Goal: Task Accomplishment & Management: Use online tool/utility

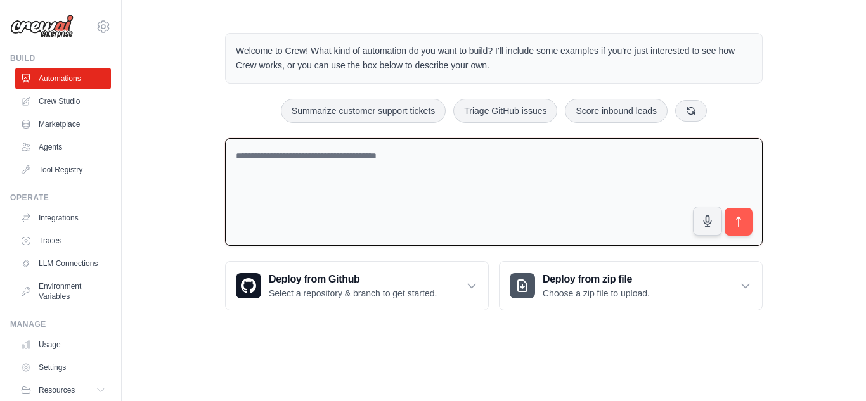
click at [304, 200] on textarea at bounding box center [493, 192] width 537 height 108
click at [281, 167] on textarea at bounding box center [493, 192] width 537 height 108
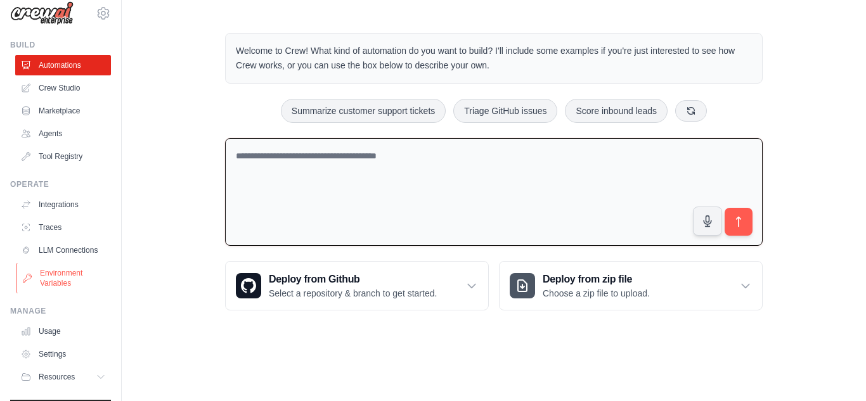
click at [66, 279] on link "Environment Variables" at bounding box center [64, 278] width 96 height 30
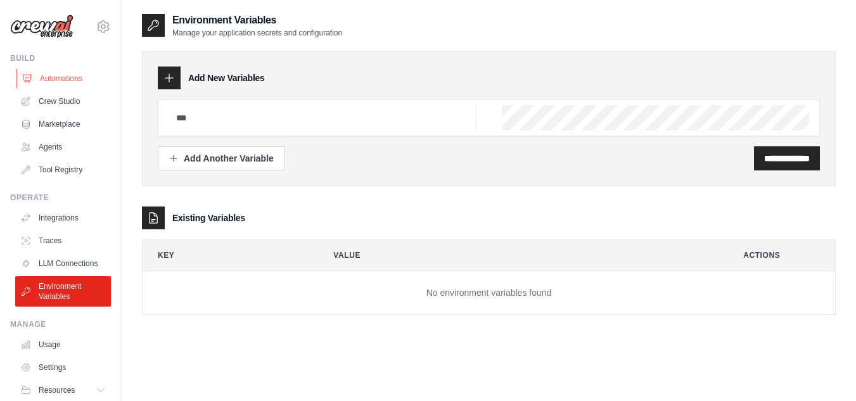
click at [30, 78] on icon at bounding box center [27, 79] width 8 height 8
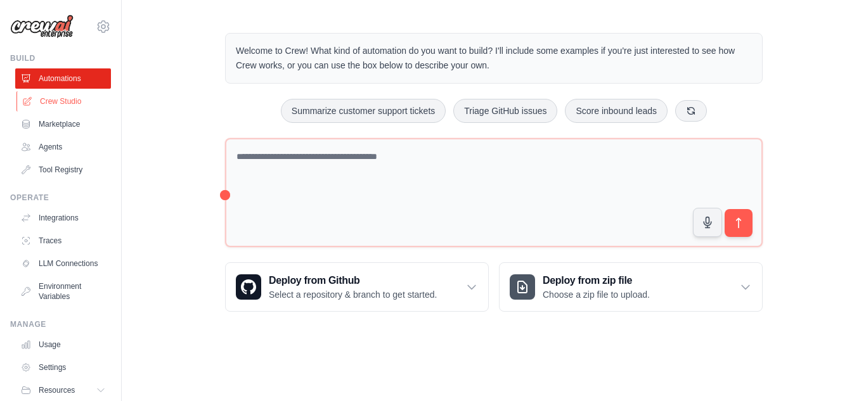
click at [32, 107] on link "Crew Studio" at bounding box center [64, 101] width 96 height 20
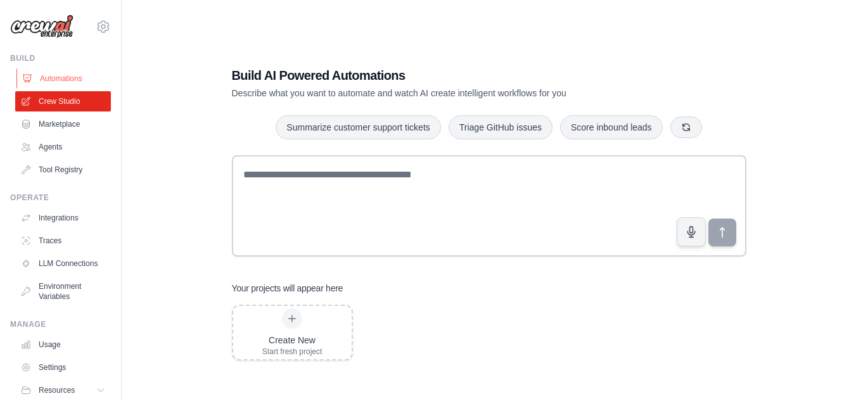
click at [27, 70] on link "Automations" at bounding box center [64, 78] width 96 height 20
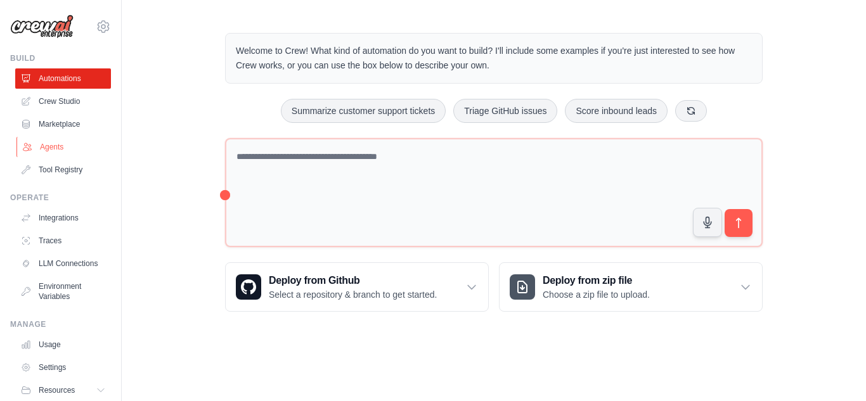
click at [41, 150] on link "Agents" at bounding box center [64, 147] width 96 height 20
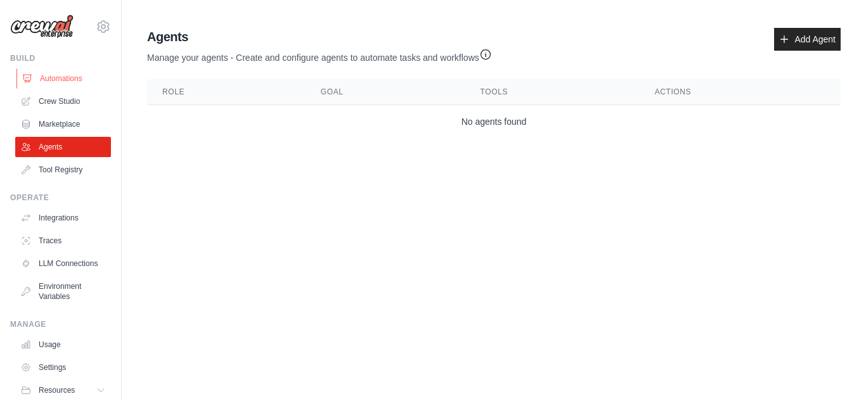
click at [33, 85] on link "Automations" at bounding box center [64, 78] width 96 height 20
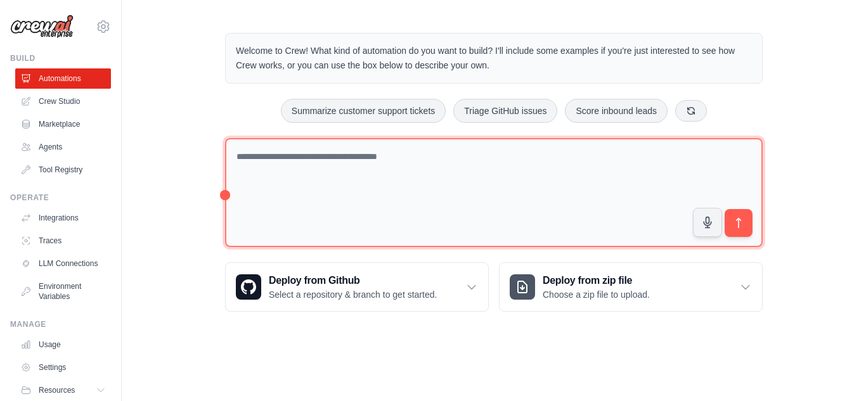
click at [330, 174] on textarea at bounding box center [493, 193] width 537 height 110
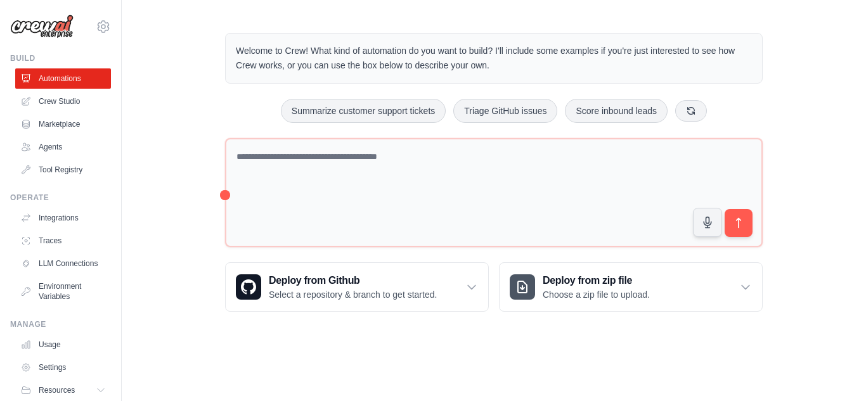
click at [707, 285] on div "Step 1 Create an automation Describe the automation you want to build, select a…" at bounding box center [728, 333] width 231 height 112
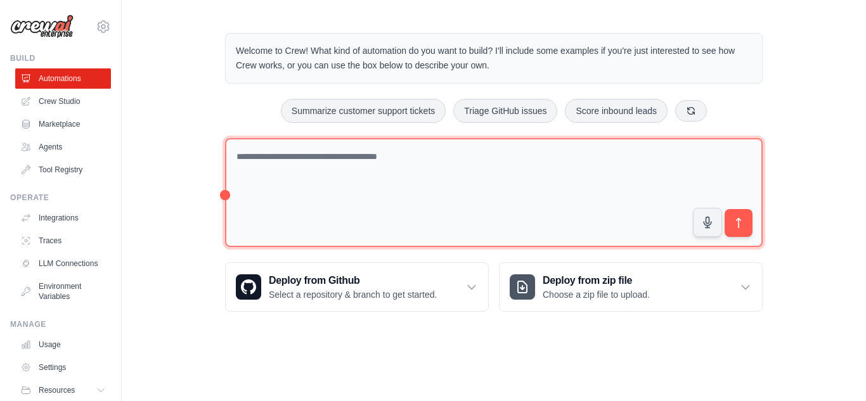
click at [554, 185] on textarea at bounding box center [493, 193] width 537 height 110
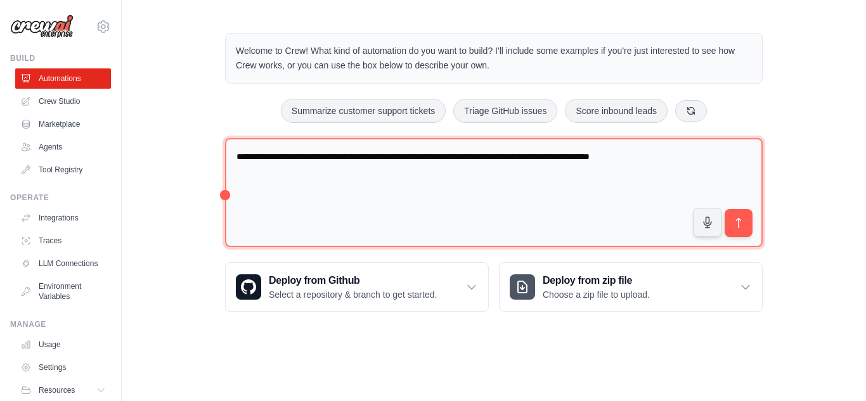
type textarea "**********"
click at [317, 169] on textarea "**********" at bounding box center [493, 193] width 537 height 110
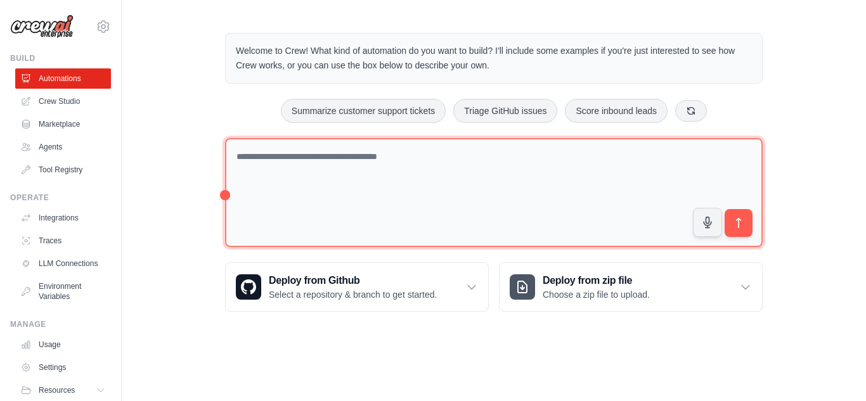
paste textarea "**********"
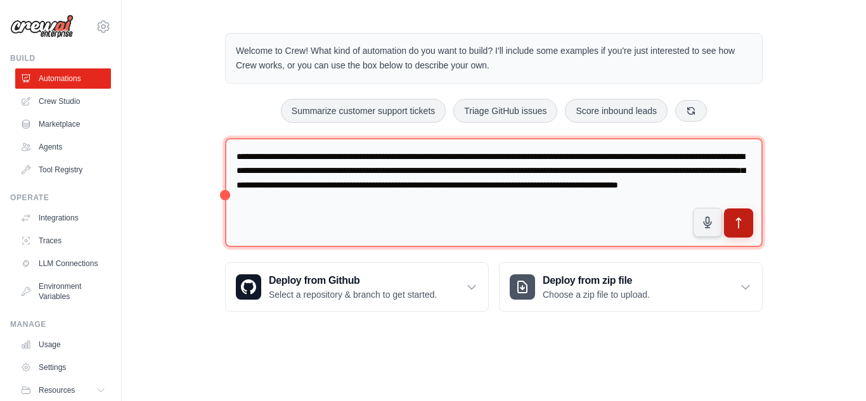
type textarea "**********"
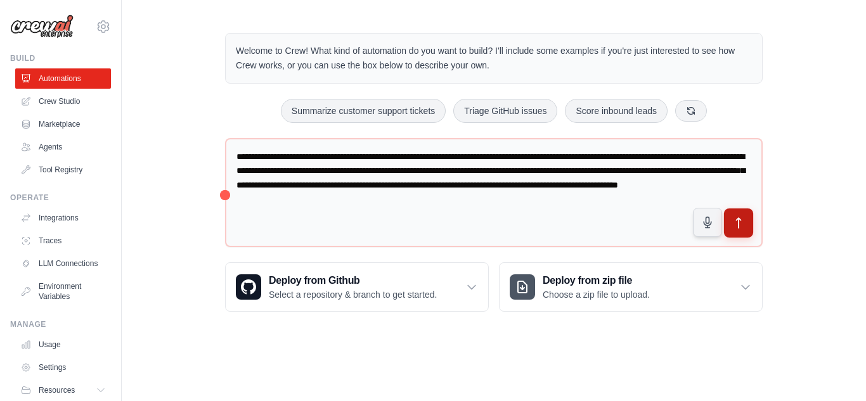
click at [737, 226] on icon "submit" at bounding box center [738, 223] width 13 height 13
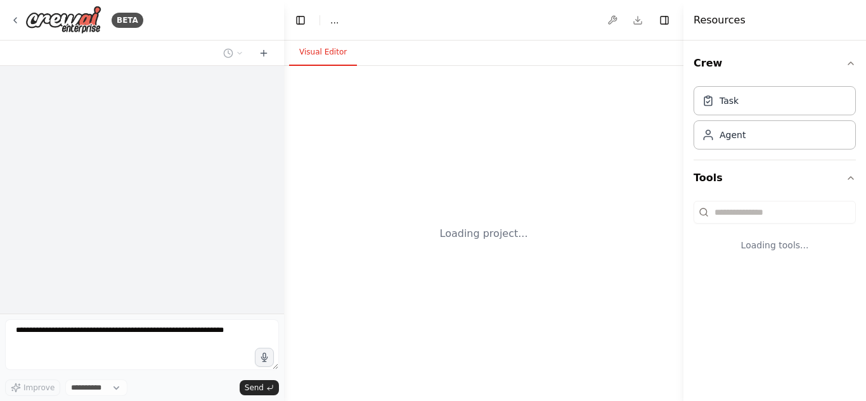
select select "****"
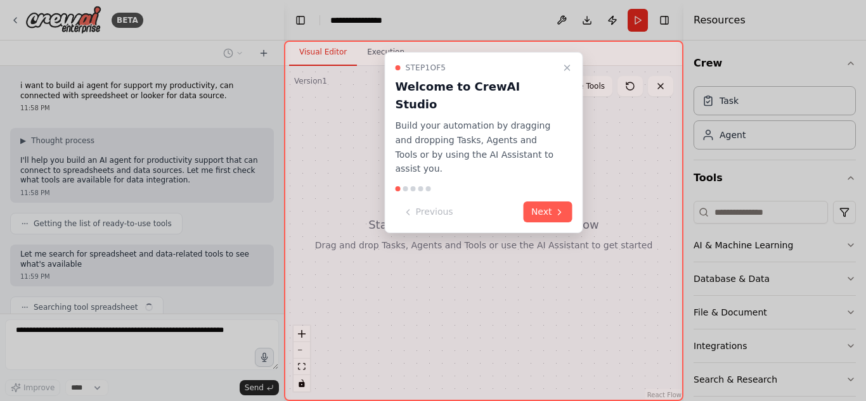
scroll to position [47, 0]
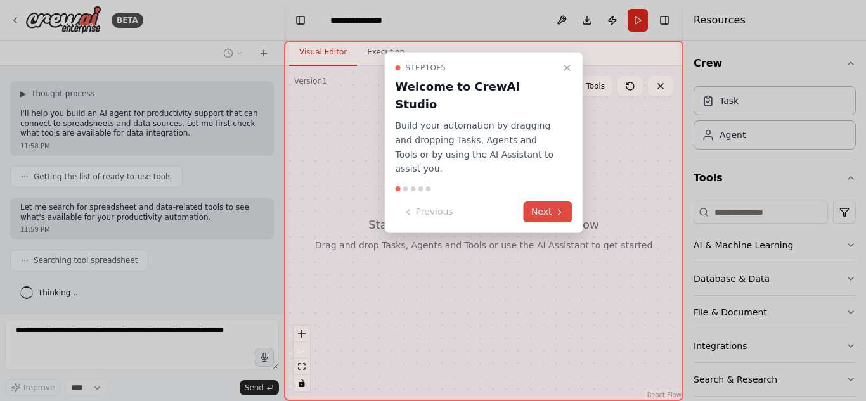
click at [531, 202] on button "Next" at bounding box center [547, 212] width 49 height 21
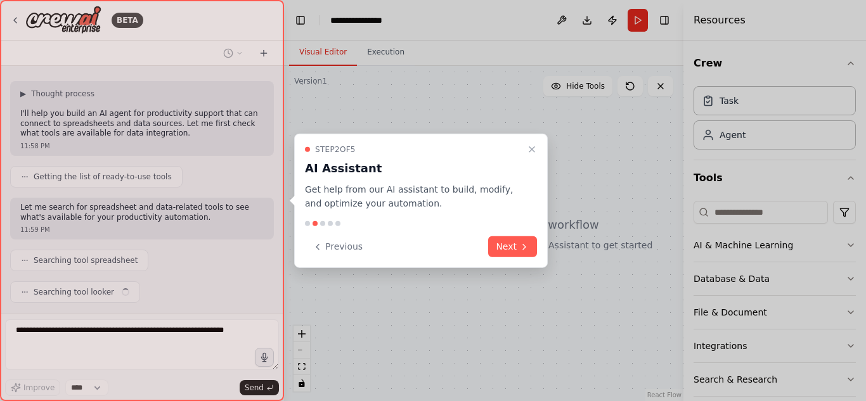
scroll to position [79, 0]
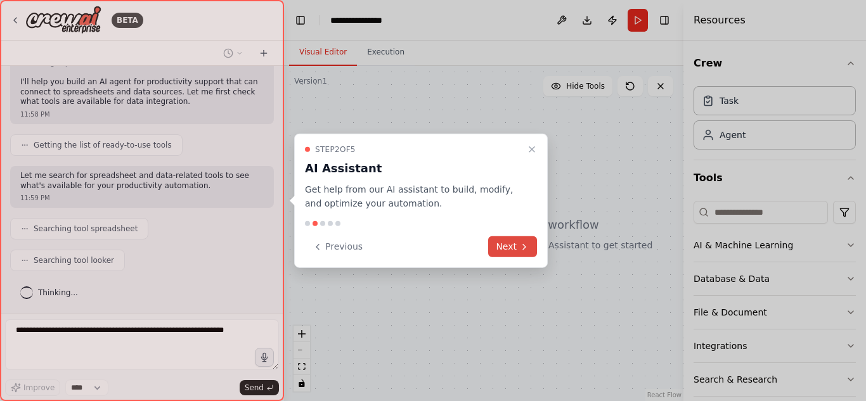
click at [509, 247] on button "Next" at bounding box center [512, 246] width 49 height 21
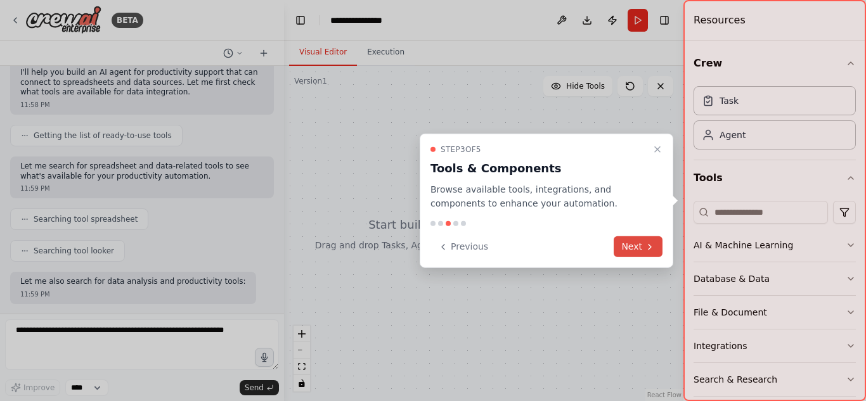
scroll to position [153, 0]
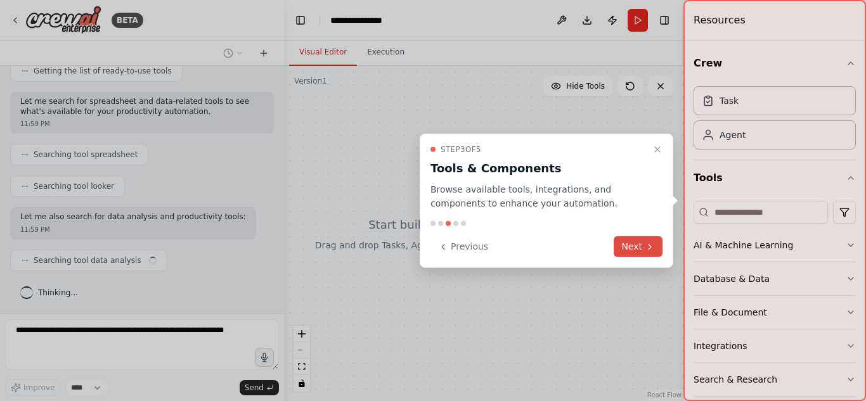
click at [652, 247] on icon at bounding box center [649, 246] width 10 height 10
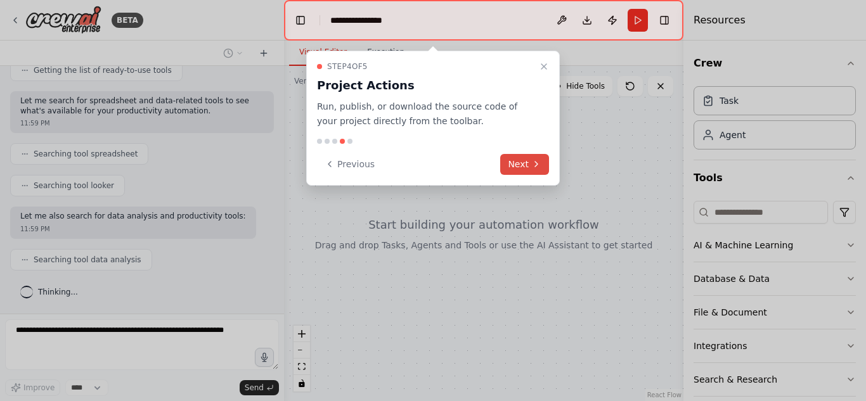
click at [525, 162] on button "Next" at bounding box center [524, 164] width 49 height 21
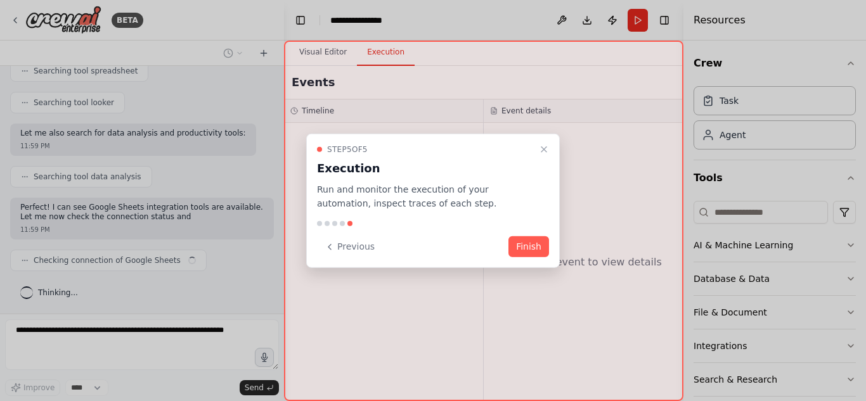
scroll to position [246, 0]
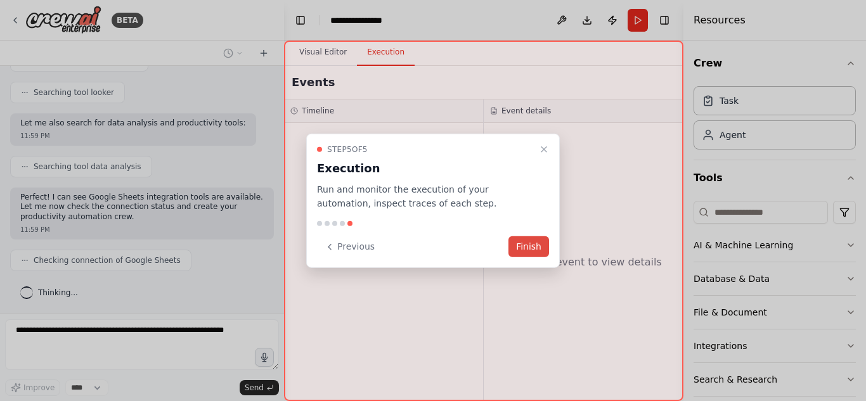
click at [530, 248] on button "Finish" at bounding box center [528, 246] width 41 height 21
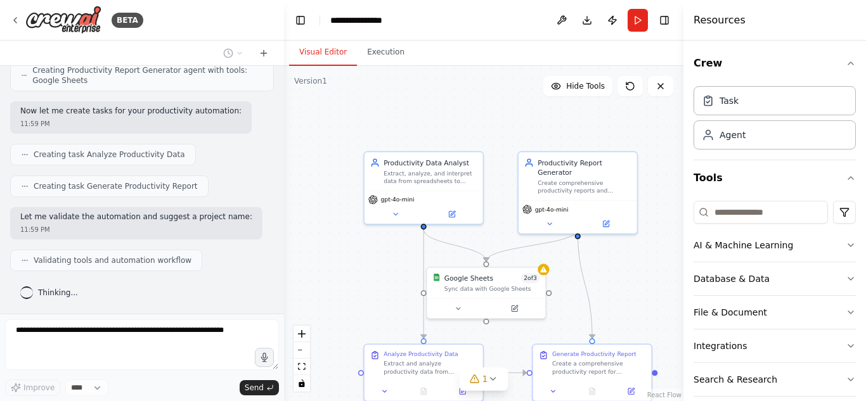
scroll to position [603, 0]
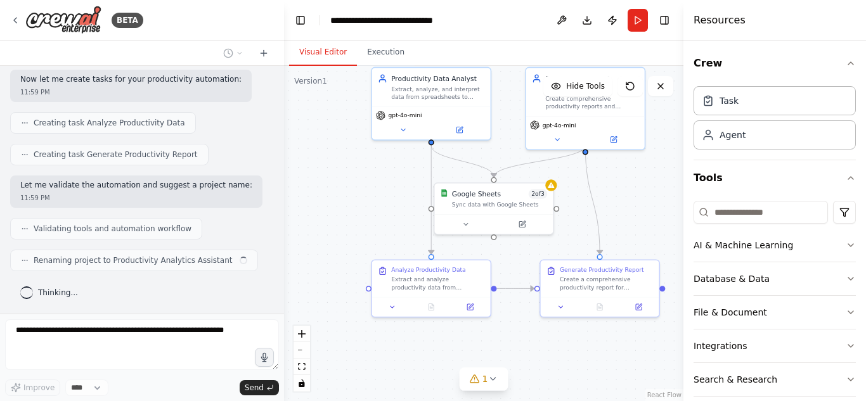
drag, startPoint x: 371, startPoint y: 260, endPoint x: 379, endPoint y: 175, distance: 85.3
click at [379, 175] on div ".deletable-edge-delete-btn { width: 20px; height: 20px; border: 0px solid #ffff…" at bounding box center [483, 233] width 399 height 335
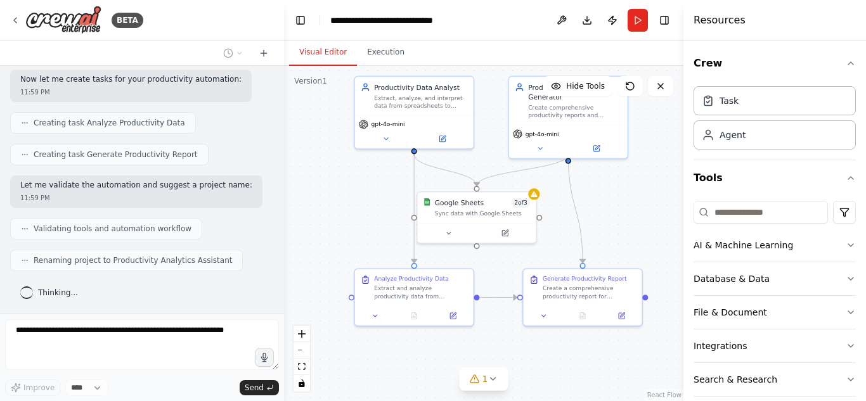
drag, startPoint x: 361, startPoint y: 174, endPoint x: 345, endPoint y: 186, distance: 19.5
click at [345, 186] on div ".deletable-edge-delete-btn { width: 20px; height: 20px; border: 0px solid #ffff…" at bounding box center [483, 233] width 399 height 335
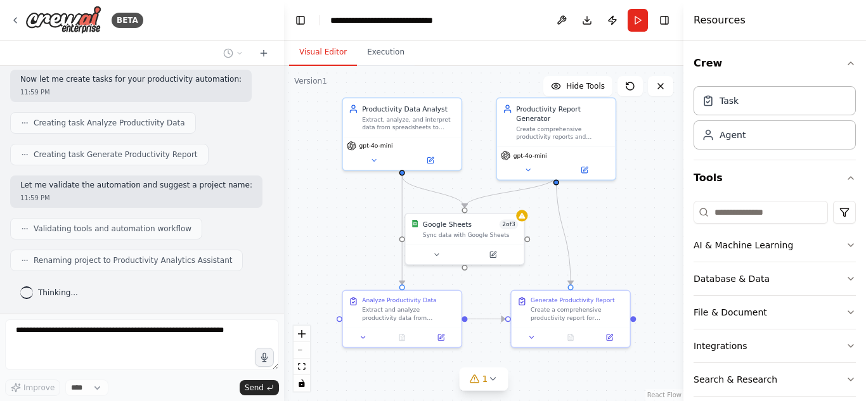
drag, startPoint x: 330, startPoint y: 201, endPoint x: 315, endPoint y: 221, distance: 24.5
click at [315, 221] on div ".deletable-edge-delete-btn { width: 20px; height: 20px; border: 0px solid #ffff…" at bounding box center [483, 233] width 399 height 335
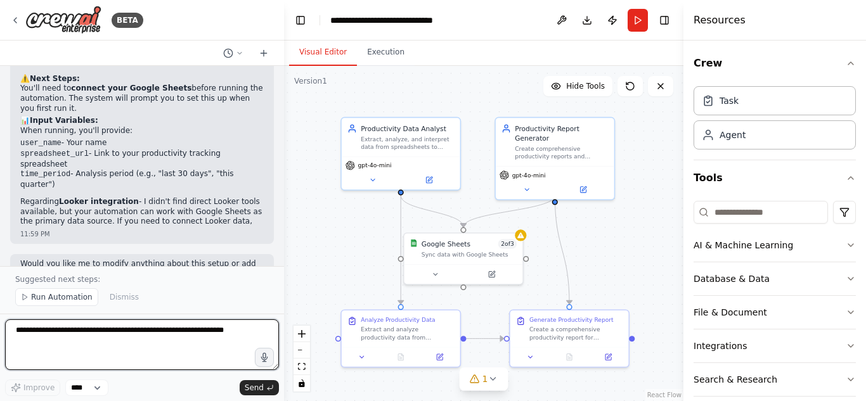
scroll to position [1075, 0]
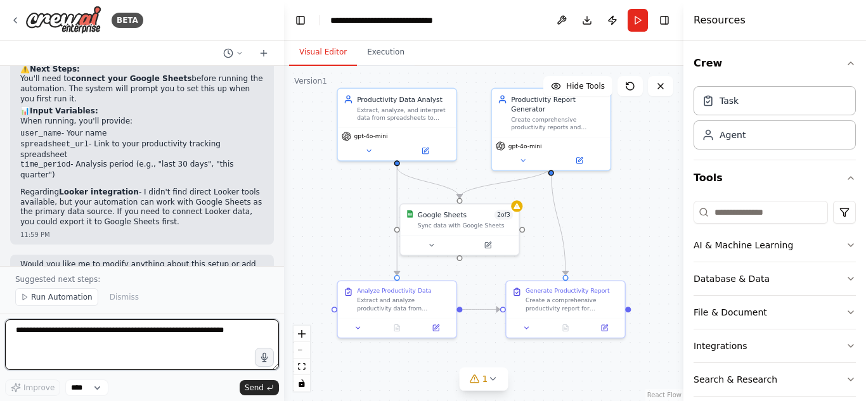
drag, startPoint x: 315, startPoint y: 221, endPoint x: 311, endPoint y: 211, distance: 10.2
click at [311, 211] on div ".deletable-edge-delete-btn { width: 20px; height: 20px; border: 0px solid #ffff…" at bounding box center [483, 233] width 399 height 335
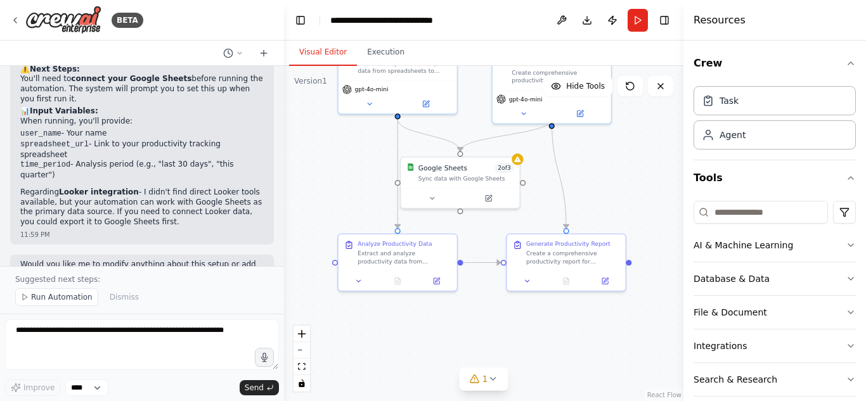
drag, startPoint x: 330, startPoint y: 220, endPoint x: 331, endPoint y: 173, distance: 46.9
click at [331, 173] on div ".deletable-edge-delete-btn { width: 20px; height: 20px; border: 0px solid #ffff…" at bounding box center [483, 233] width 399 height 335
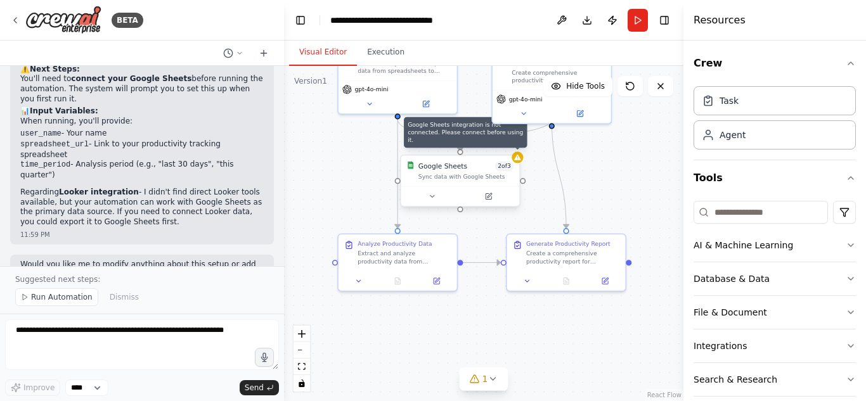
click at [520, 158] on icon at bounding box center [517, 158] width 6 height 6
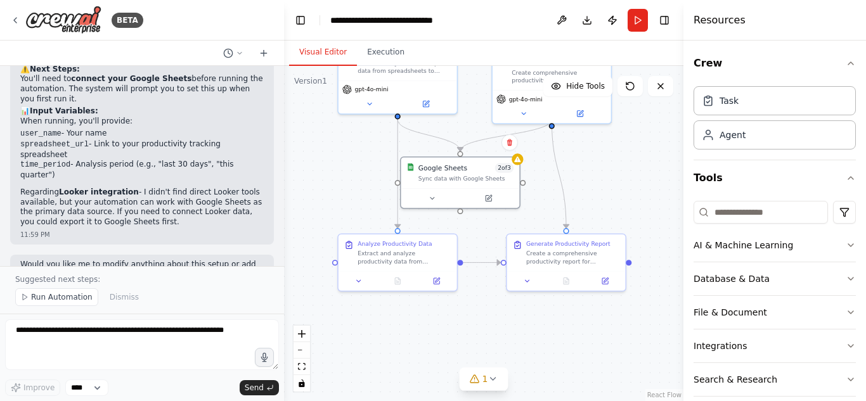
click at [523, 165] on div ".deletable-edge-delete-btn { width: 20px; height: 20px; border: 0px solid #ffff…" at bounding box center [483, 233] width 399 height 335
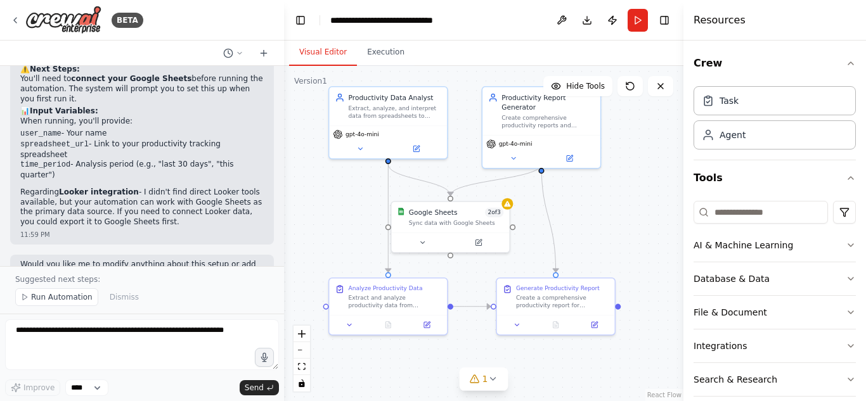
drag, startPoint x: 628, startPoint y: 172, endPoint x: 625, endPoint y: 225, distance: 52.7
click at [625, 225] on div ".deletable-edge-delete-btn { width: 20px; height: 20px; border: 0px solid #ffff…" at bounding box center [483, 233] width 399 height 335
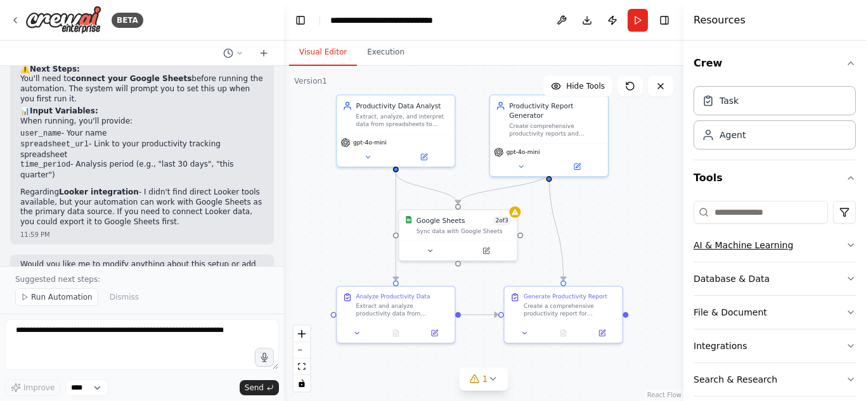
click at [845, 243] on icon "button" at bounding box center [850, 245] width 10 height 10
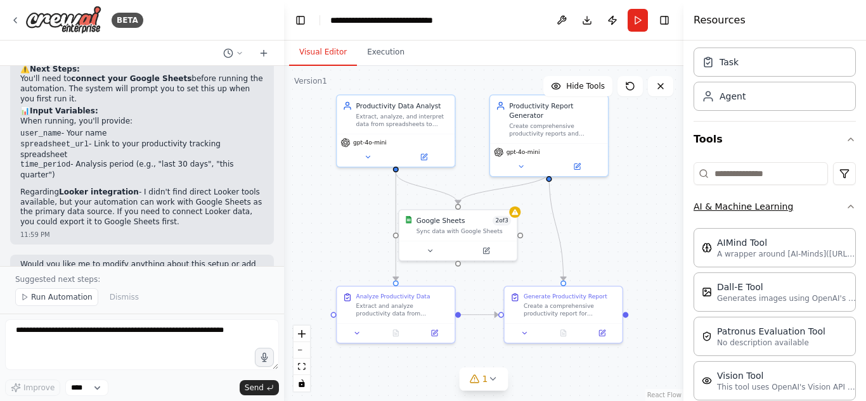
scroll to position [51, 0]
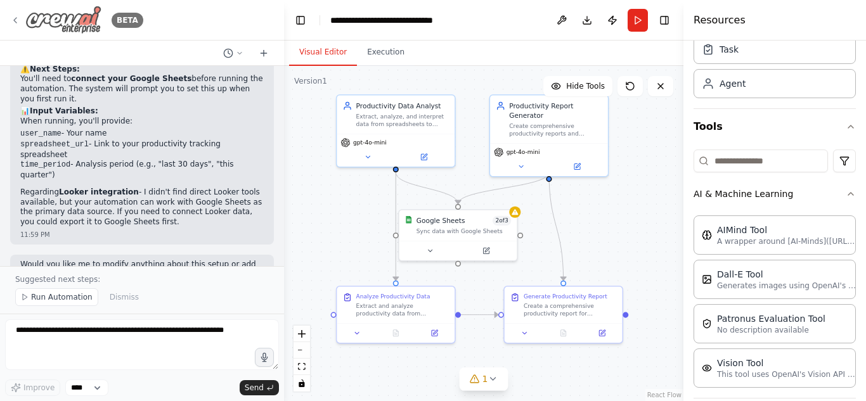
click at [19, 15] on icon at bounding box center [15, 20] width 10 height 10
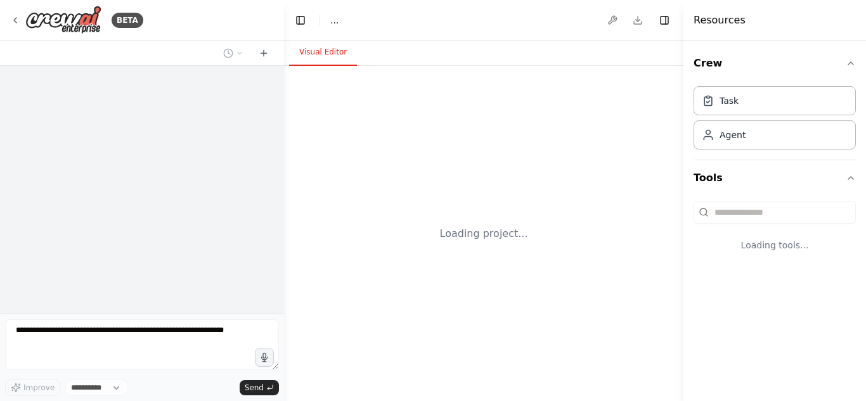
select select "****"
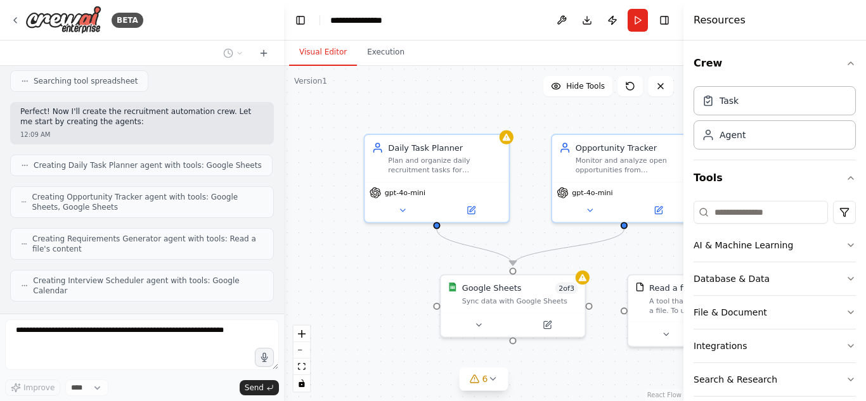
scroll to position [432, 0]
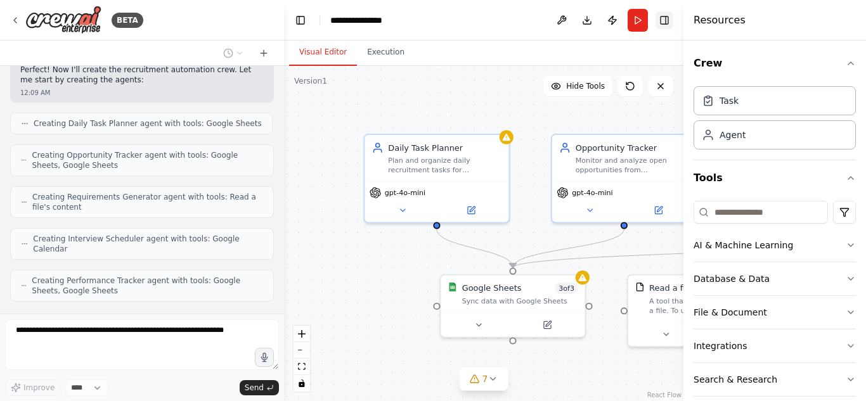
click at [672, 26] on button "Toggle Right Sidebar" at bounding box center [664, 20] width 18 height 18
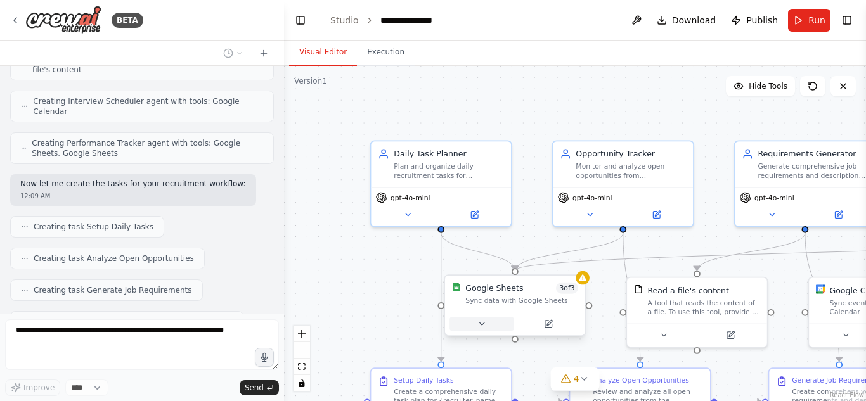
scroll to position [601, 0]
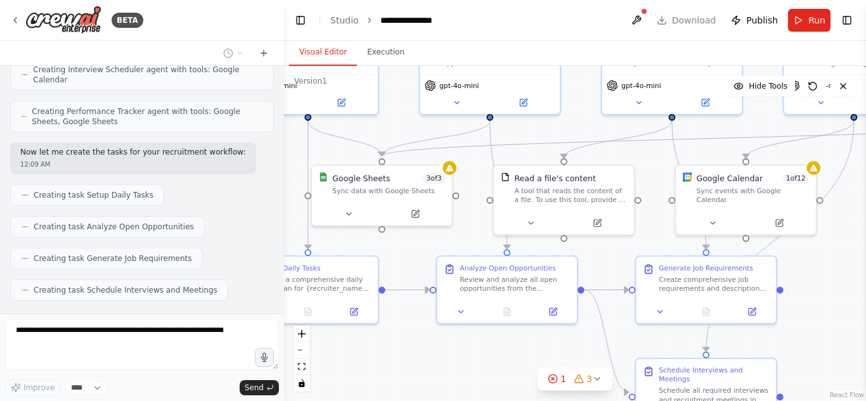
drag, startPoint x: 378, startPoint y: 281, endPoint x: 245, endPoint y: 163, distance: 178.2
click at [245, 163] on div "BETA Bro gw pengen buat AI Agent buat recruitment dengan work flow mulai dari s…" at bounding box center [433, 200] width 866 height 401
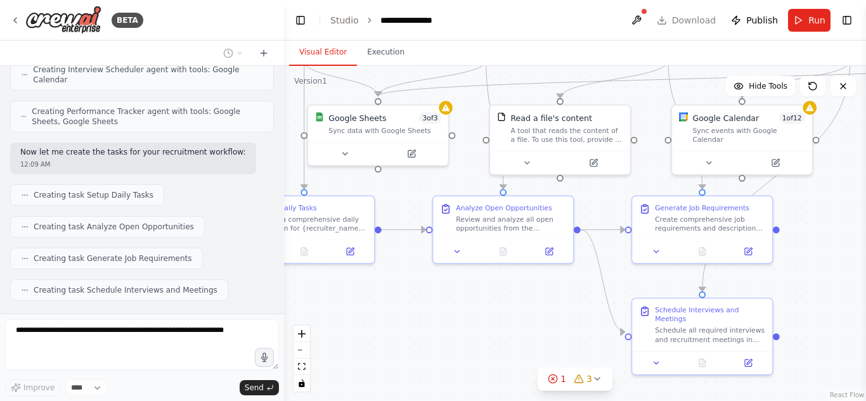
drag, startPoint x: 809, startPoint y: 267, endPoint x: 805, endPoint y: 212, distance: 55.2
click at [805, 212] on div ".deletable-edge-delete-btn { width: 20px; height: 20px; border: 0px solid #ffff…" at bounding box center [575, 233] width 582 height 335
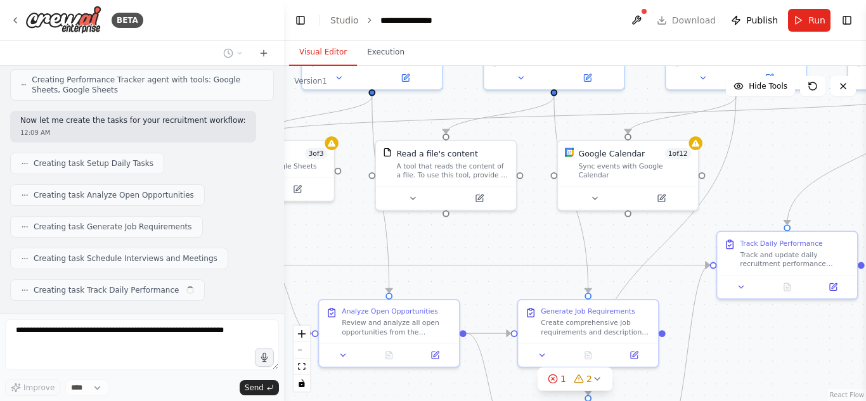
drag, startPoint x: 823, startPoint y: 222, endPoint x: 706, endPoint y: 257, distance: 121.7
click at [706, 257] on div ".deletable-edge-delete-btn { width: 20px; height: 20px; border: 0px solid #ffff…" at bounding box center [575, 233] width 582 height 335
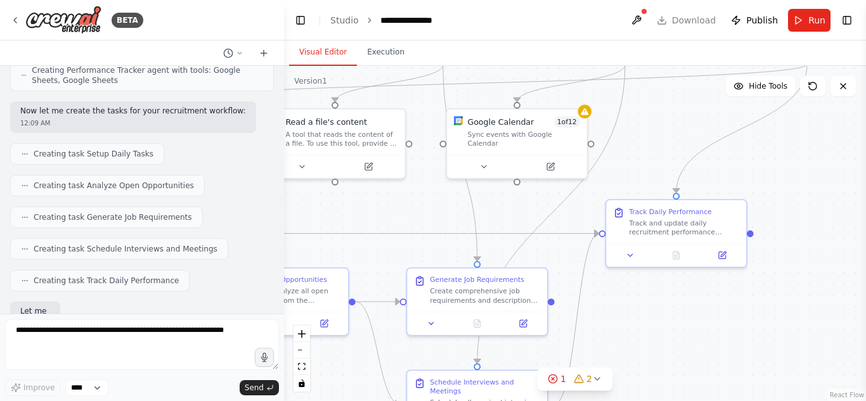
drag, startPoint x: 760, startPoint y: 329, endPoint x: 651, endPoint y: 298, distance: 113.2
click at [651, 298] on div ".deletable-edge-delete-btn { width: 20px; height: 20px; border: 0px solid #ffff…" at bounding box center [575, 233] width 582 height 335
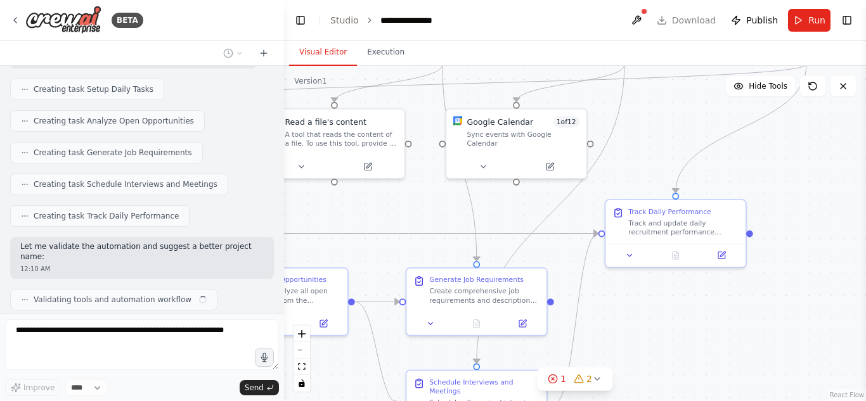
click at [651, 298] on div ".deletable-edge-delete-btn { width: 20px; height: 20px; border: 0px solid #ffff…" at bounding box center [575, 233] width 582 height 335
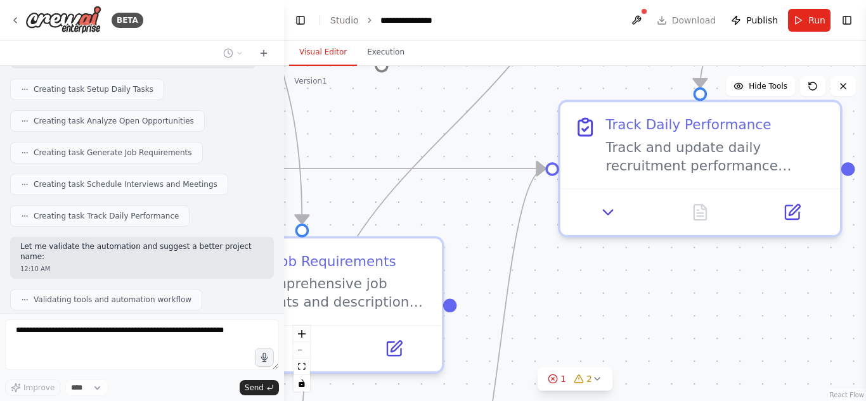
click at [651, 298] on div ".deletable-edge-delete-btn { width: 20px; height: 20px; border: 0px solid #ffff…" at bounding box center [575, 233] width 582 height 335
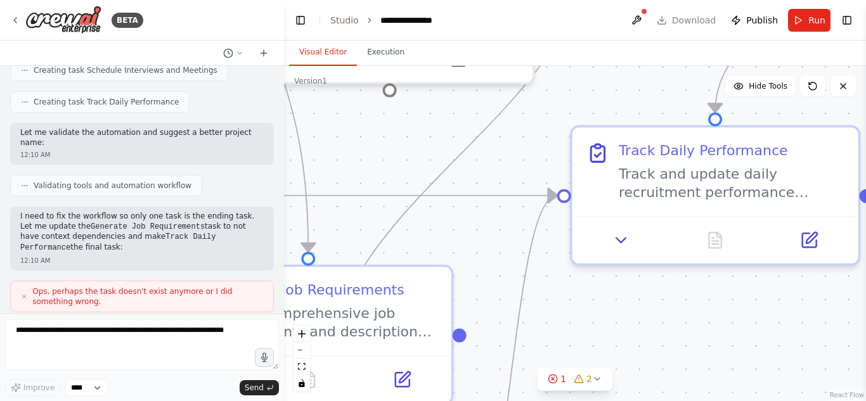
scroll to position [886, 0]
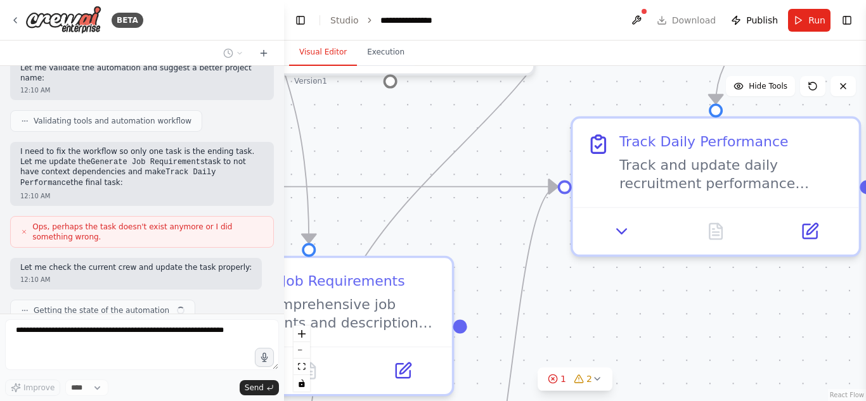
drag, startPoint x: 684, startPoint y: 314, endPoint x: 698, endPoint y: 332, distance: 23.0
click at [698, 332] on div ".deletable-edge-delete-btn { width: 20px; height: 20px; border: 0px solid #ffff…" at bounding box center [575, 233] width 582 height 335
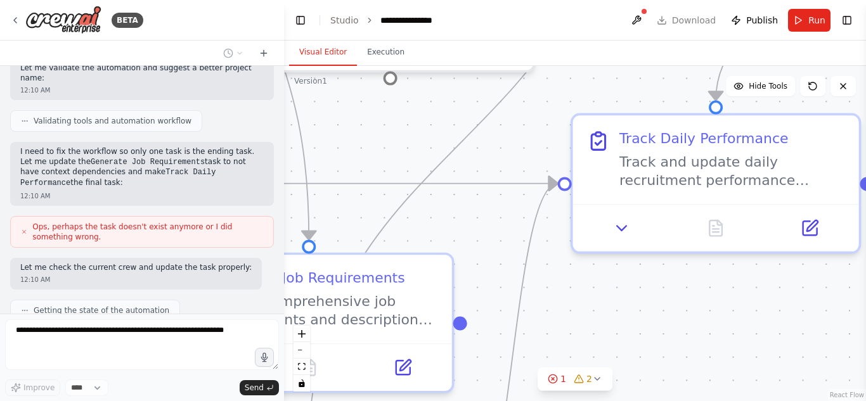
click at [655, 293] on div ".deletable-edge-delete-btn { width: 20px; height: 20px; border: 0px solid #ffff…" at bounding box center [575, 233] width 582 height 335
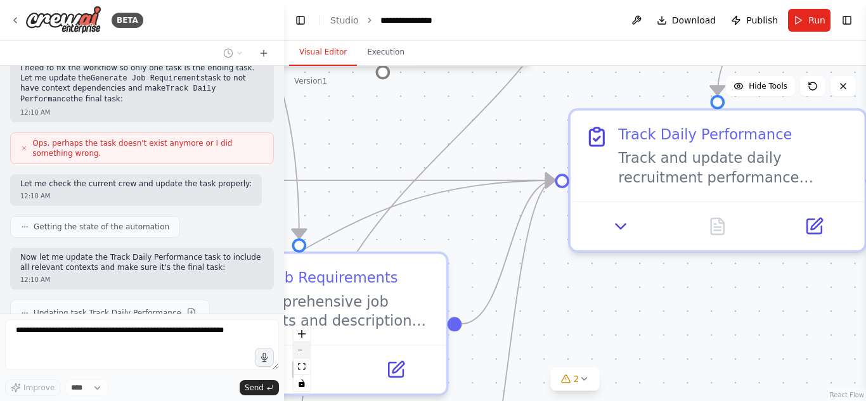
scroll to position [1006, 0]
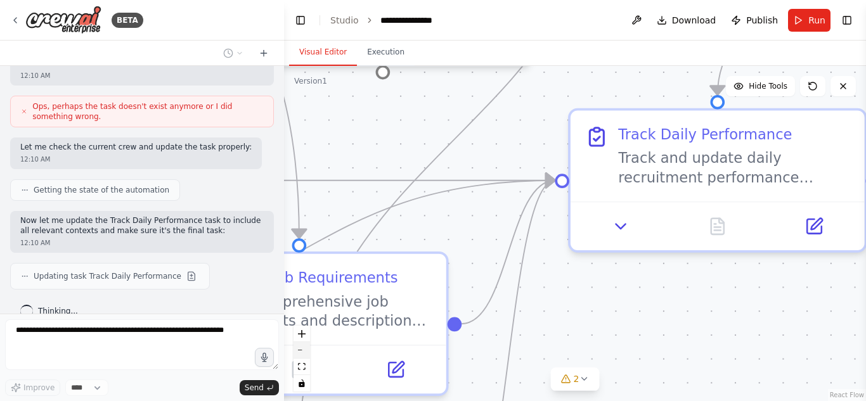
click at [305, 352] on button "zoom out" at bounding box center [301, 350] width 16 height 16
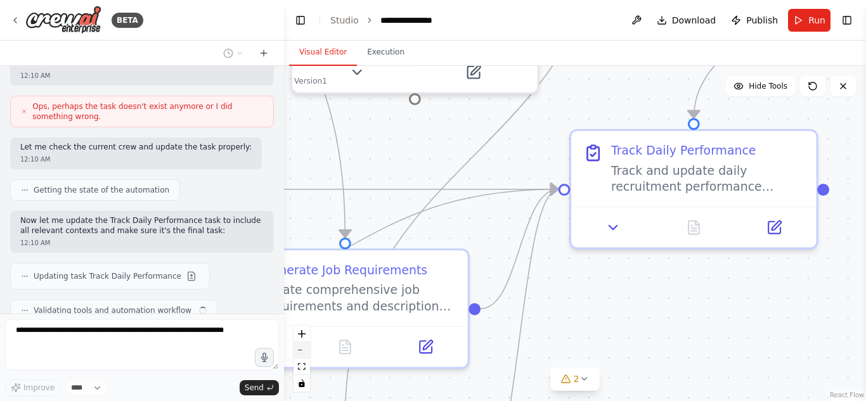
click at [305, 352] on button "zoom out" at bounding box center [301, 350] width 16 height 16
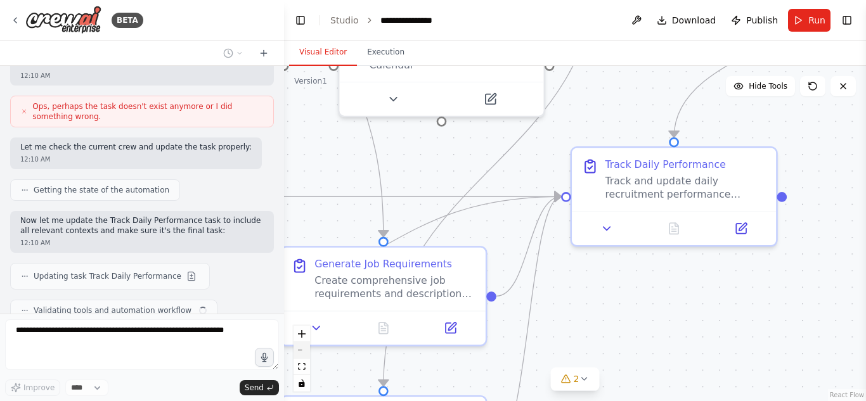
click at [305, 352] on button "zoom out" at bounding box center [301, 350] width 16 height 16
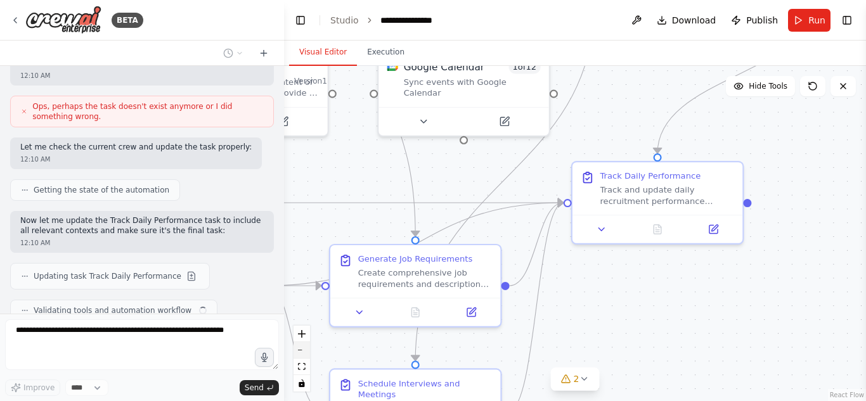
click at [305, 352] on button "zoom out" at bounding box center [301, 350] width 16 height 16
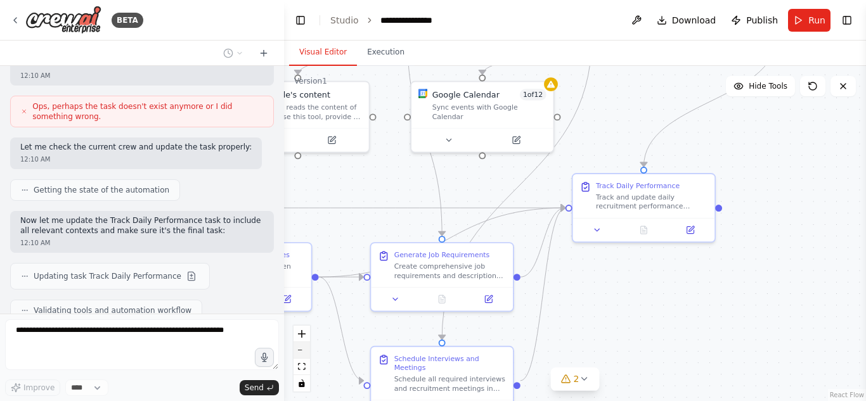
click at [305, 352] on button "zoom out" at bounding box center [301, 350] width 16 height 16
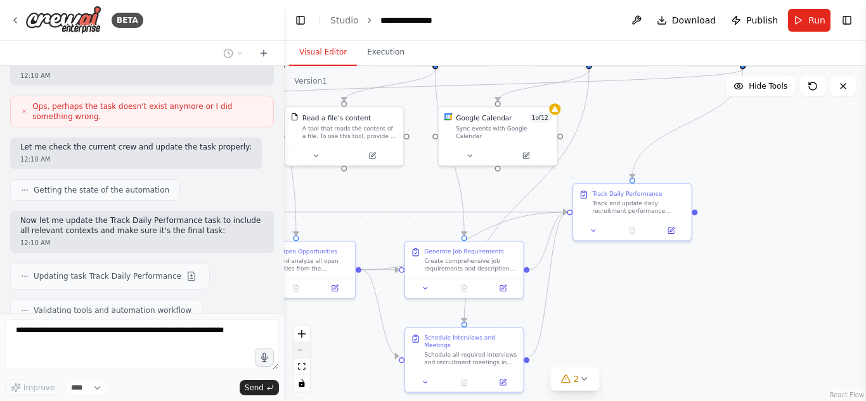
click at [305, 352] on button "zoom out" at bounding box center [301, 350] width 16 height 16
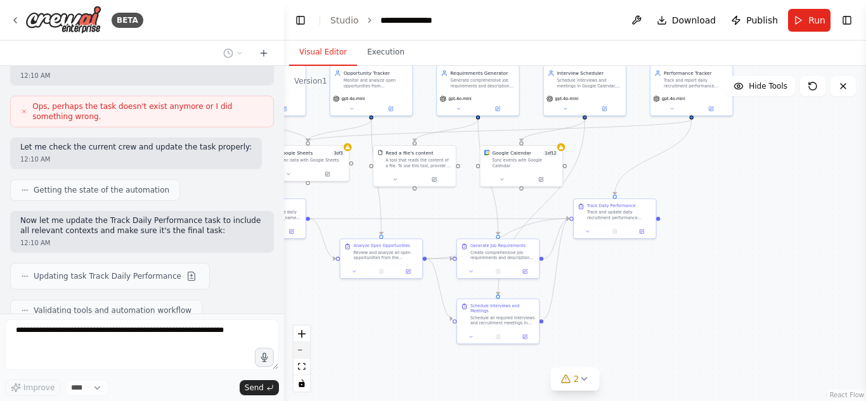
click at [305, 352] on button "zoom out" at bounding box center [301, 350] width 16 height 16
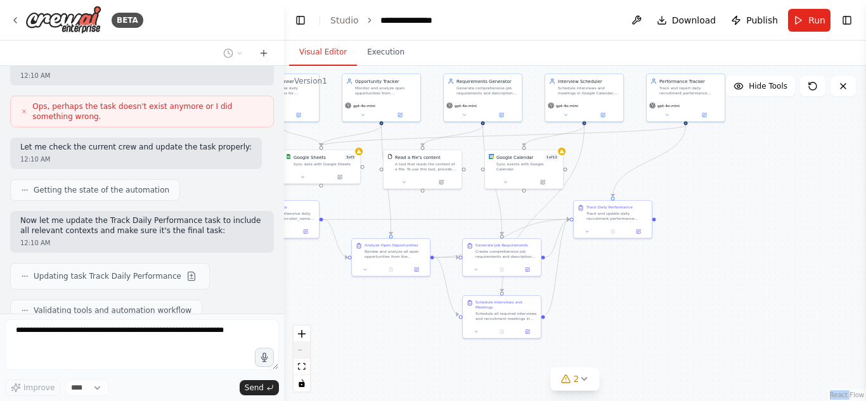
click at [305, 352] on div "React Flow controls" at bounding box center [301, 359] width 16 height 66
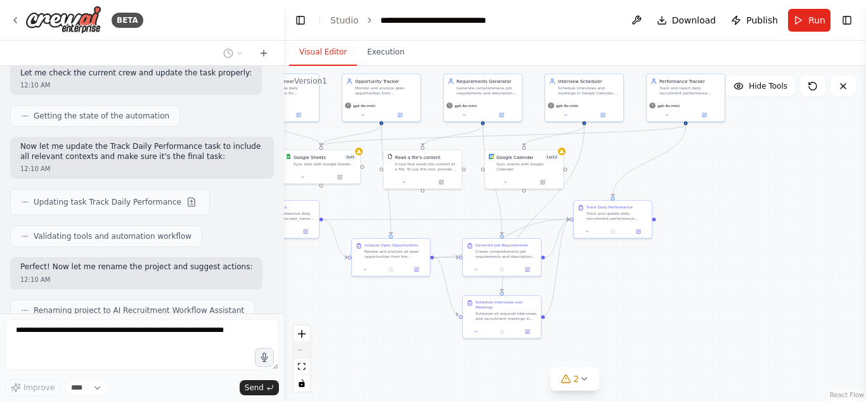
click at [305, 352] on div "React Flow controls" at bounding box center [301, 359] width 16 height 66
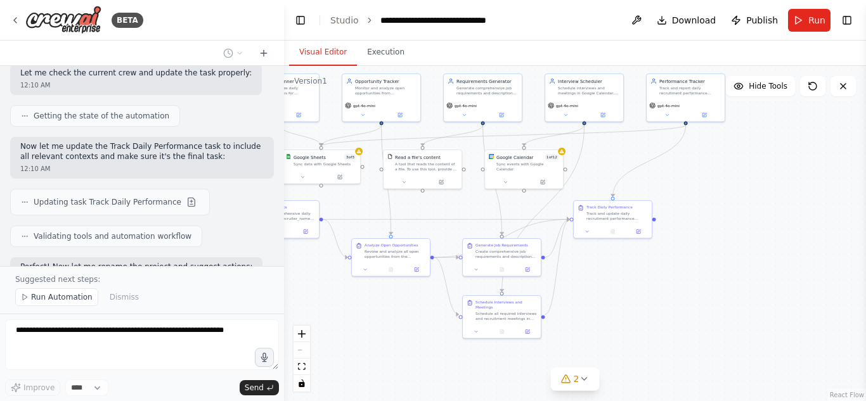
click at [300, 350] on div "React Flow controls" at bounding box center [301, 359] width 16 height 66
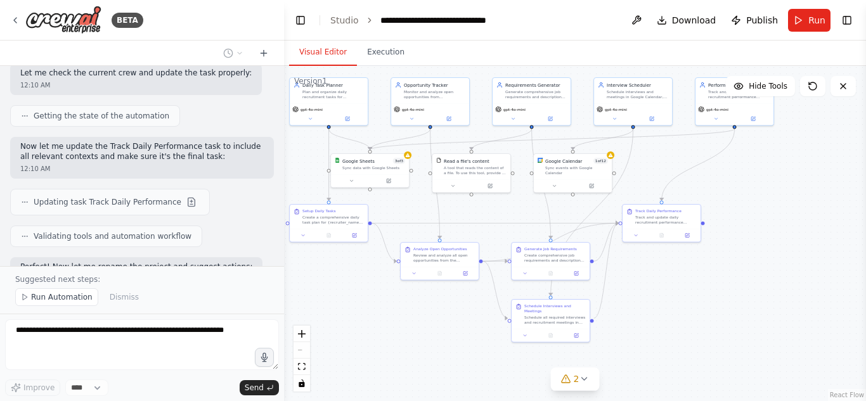
drag, startPoint x: 712, startPoint y: 188, endPoint x: 761, endPoint y: 193, distance: 49.8
click at [761, 193] on div ".deletable-edge-delete-btn { width: 20px; height: 20px; border: 0px solid #ffff…" at bounding box center [575, 233] width 582 height 335
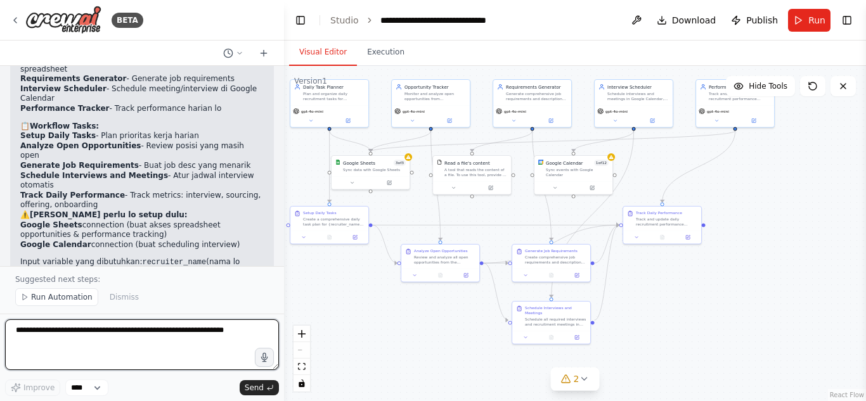
scroll to position [1418, 0]
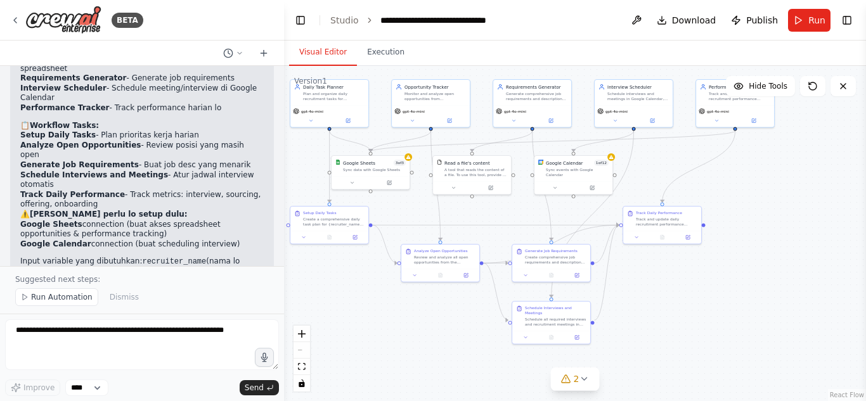
drag, startPoint x: 103, startPoint y: 198, endPoint x: 124, endPoint y: 191, distance: 22.3
click at [124, 191] on div "Perfect! [PERSON_NAME] buatin AI Recruitment Workflow Assistant yang lengkap se…" at bounding box center [141, 159] width 243 height 320
click at [124, 257] on p "Input variable yang dibutuhkan: recruiter_name (nama lo sebagai recruiter)" at bounding box center [141, 267] width 243 height 20
click at [78, 294] on span "Run Automation" at bounding box center [61, 297] width 61 height 10
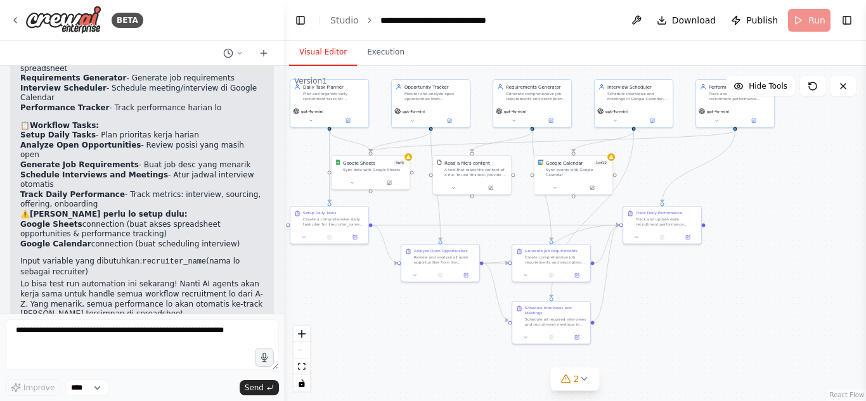
scroll to position [1370, 0]
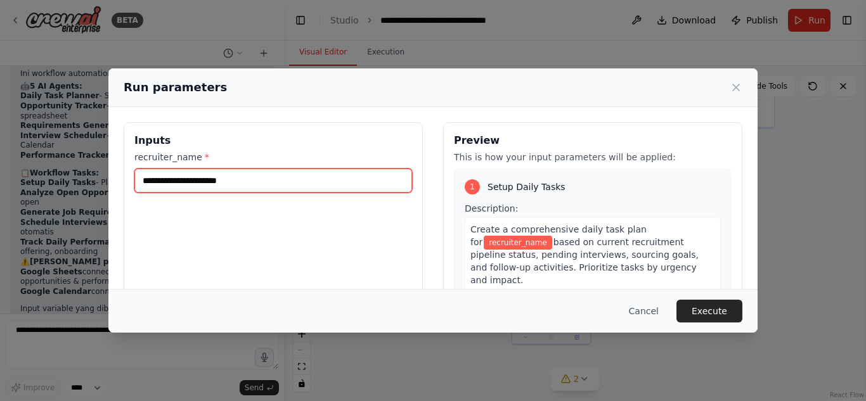
click at [319, 175] on input "recruiter_name *" at bounding box center [273, 181] width 278 height 24
click at [214, 191] on input "recruiter_name *" at bounding box center [273, 181] width 278 height 24
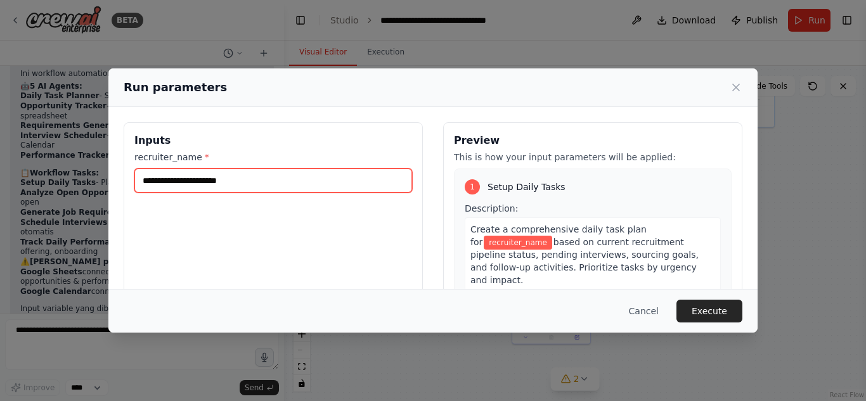
click at [214, 191] on input "recruiter_name *" at bounding box center [273, 181] width 278 height 24
click at [205, 182] on input "recruiter_name *" at bounding box center [273, 181] width 278 height 24
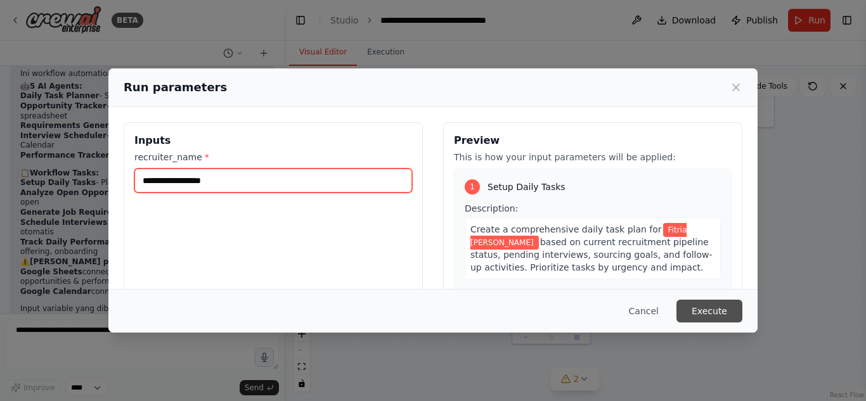
type input "**********"
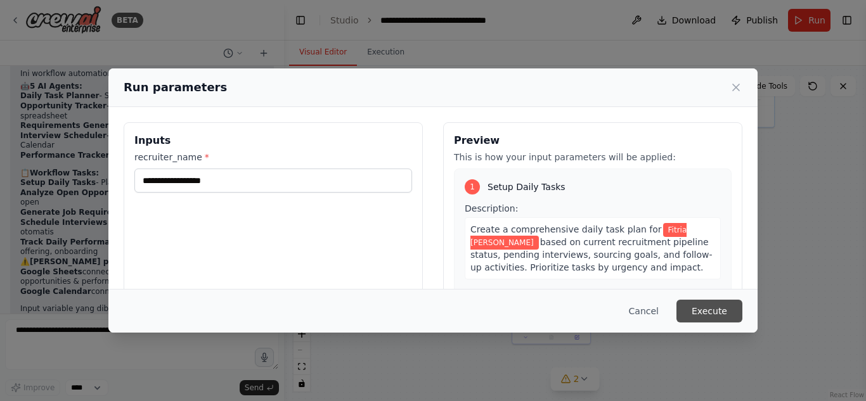
click at [716, 309] on button "Execute" at bounding box center [709, 311] width 66 height 23
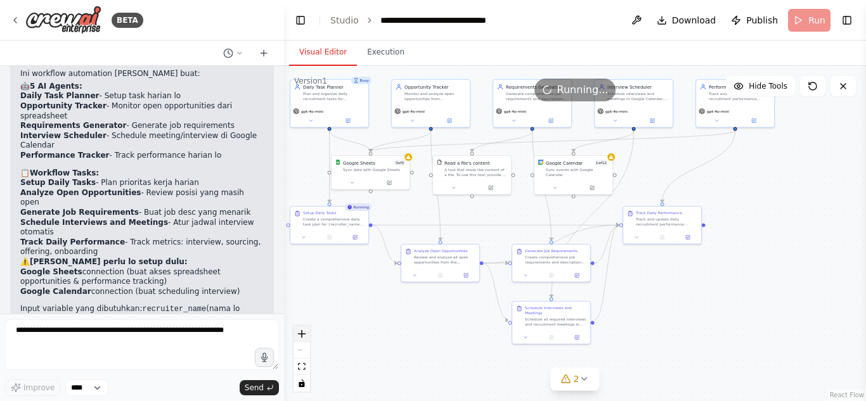
click at [299, 330] on icon "zoom in" at bounding box center [302, 334] width 8 height 8
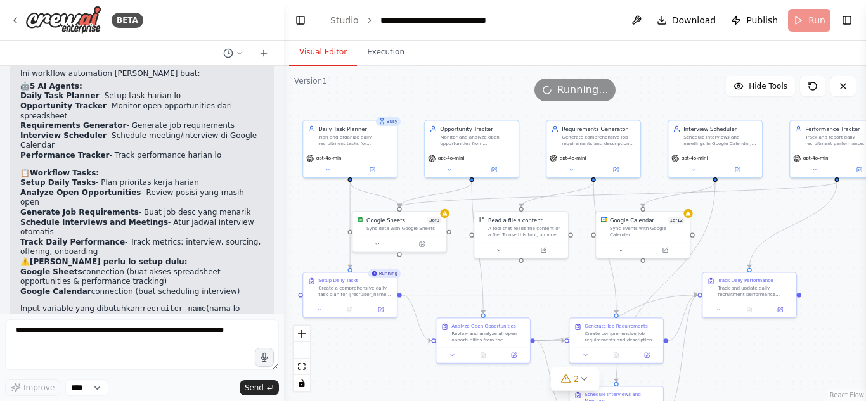
drag, startPoint x: 365, startPoint y: 204, endPoint x: 435, endPoint y: 276, distance: 99.9
click at [435, 276] on div ".deletable-edge-delete-btn { width: 20px; height: 20px; border: 0px solid #ffff…" at bounding box center [575, 233] width 582 height 335
click at [392, 124] on div "Busy" at bounding box center [388, 121] width 25 height 9
click at [433, 105] on div ".deletable-edge-delete-btn { width: 20px; height: 20px; border: 0px solid #ffff…" at bounding box center [575, 233] width 582 height 335
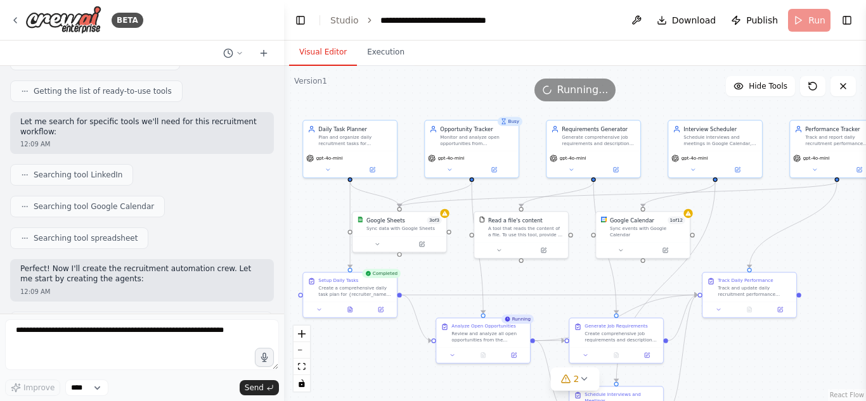
scroll to position [233, 0]
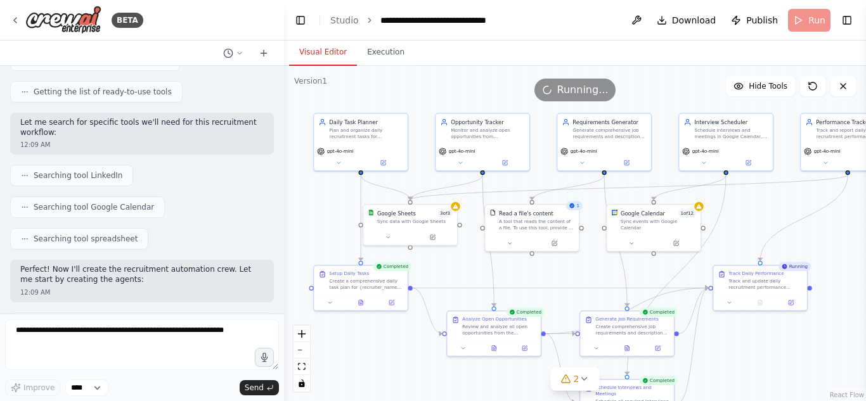
drag, startPoint x: 666, startPoint y: 101, endPoint x: 676, endPoint y: 96, distance: 11.3
click at [676, 96] on div "Version 1 Hide Tools .deletable-edge-delete-btn { width: 20px; height: 20px; bo…" at bounding box center [575, 233] width 582 height 335
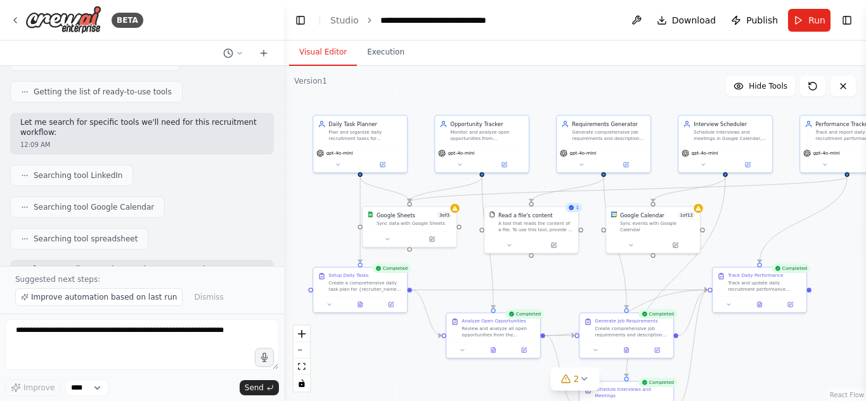
click at [746, 233] on div ".deletable-edge-delete-btn { width: 20px; height: 20px; border: 0px solid #ffff…" at bounding box center [575, 233] width 582 height 335
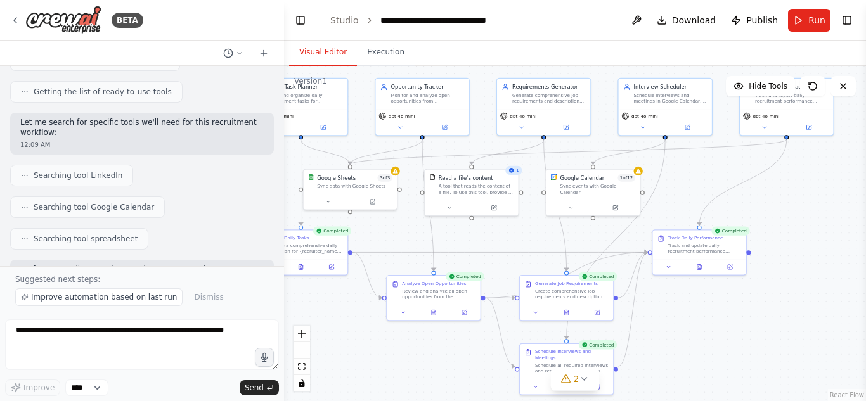
drag, startPoint x: 776, startPoint y: 349, endPoint x: 714, endPoint y: 309, distance: 73.3
click at [714, 309] on div ".deletable-edge-delete-btn { width: 20px; height: 20px; border: 0px solid #ffff…" at bounding box center [575, 233] width 582 height 335
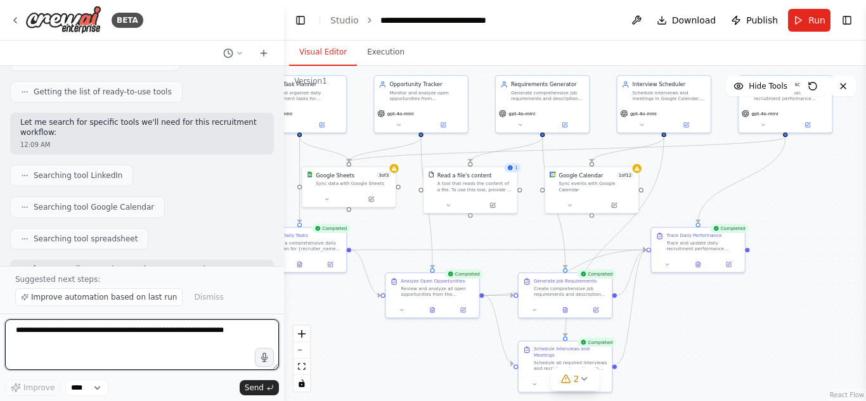
click at [182, 327] on textarea at bounding box center [142, 344] width 274 height 51
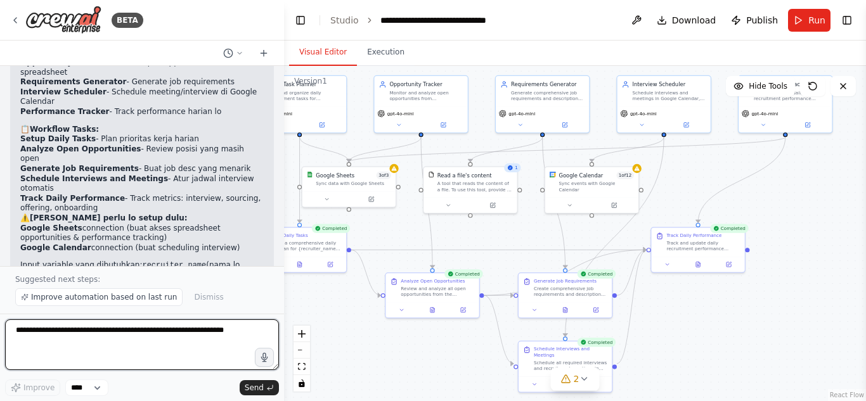
scroll to position [1418, 0]
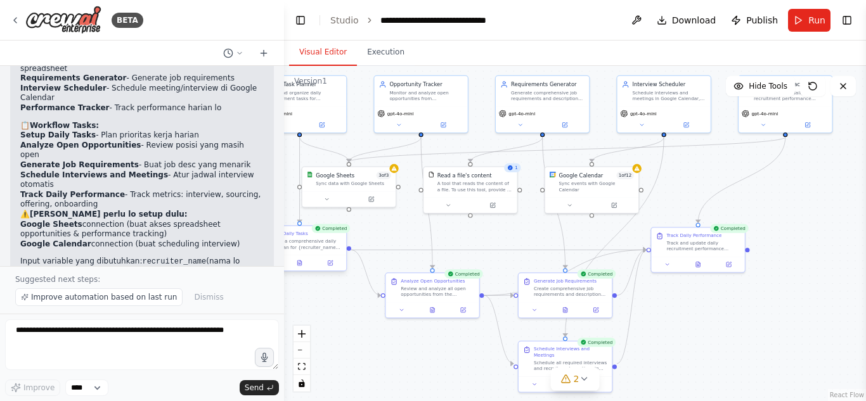
click at [327, 249] on div "Create a comprehensive daily task plan for {recruiter_name} based on current re…" at bounding box center [305, 244] width 74 height 12
click at [382, 238] on div ".deletable-edge-delete-btn { width: 20px; height: 20px; border: 0px solid #ffff…" at bounding box center [575, 233] width 582 height 335
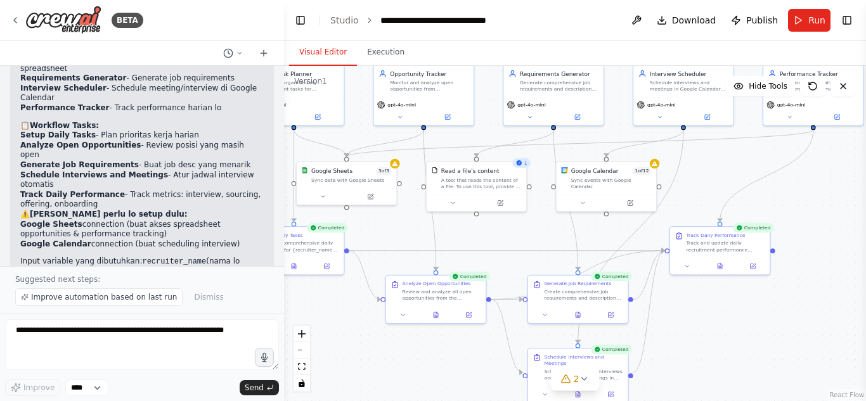
click at [522, 165] on icon at bounding box center [518, 162] width 5 height 5
click at [523, 165] on div "1" at bounding box center [522, 163] width 18 height 10
click at [504, 184] on div "A tool that reads the content of a file. To use this tool, provide a 'file_path…" at bounding box center [481, 181] width 80 height 13
click at [504, 203] on button at bounding box center [500, 201] width 46 height 10
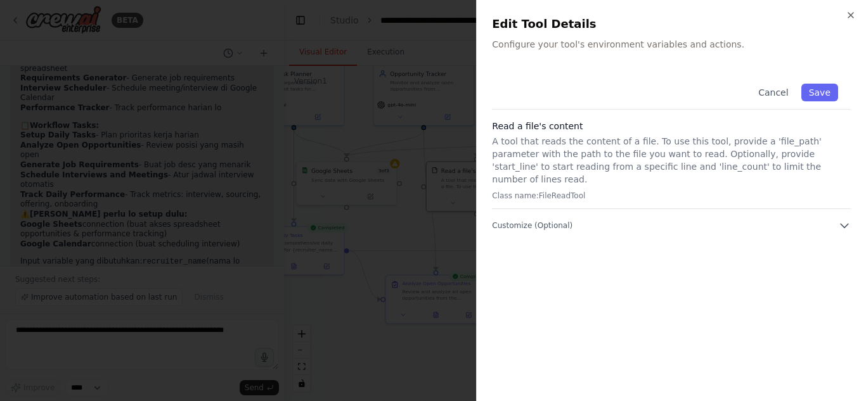
click at [425, 219] on div at bounding box center [433, 200] width 866 height 401
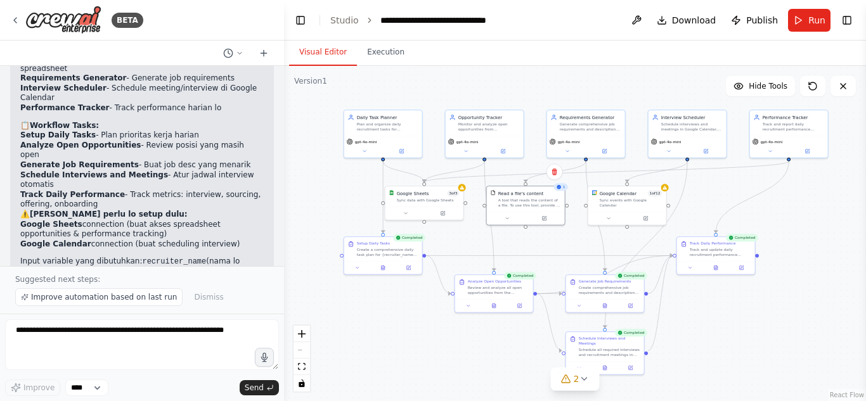
drag, startPoint x: 821, startPoint y: 190, endPoint x: 812, endPoint y: 213, distance: 24.5
click at [812, 213] on div ".deletable-edge-delete-btn { width: 20px; height: 20px; border: 0px solid #ffff…" at bounding box center [575, 233] width 582 height 335
click at [367, 142] on span "gpt-4o-mini" at bounding box center [366, 140] width 22 height 5
click at [737, 315] on div ".deletable-edge-delete-btn { width: 20px; height: 20px; border: 0px solid #ffff…" at bounding box center [575, 233] width 582 height 335
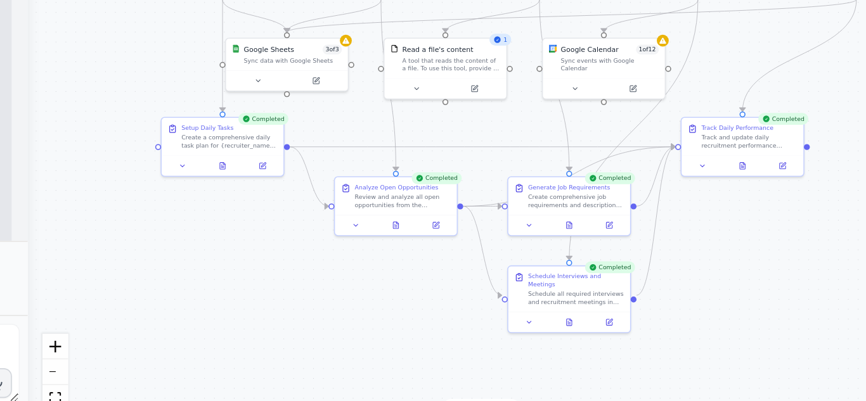
drag, startPoint x: 715, startPoint y: 304, endPoint x: 740, endPoint y: 252, distance: 57.8
click at [740, 252] on div ".deletable-edge-delete-btn { width: 20px; height: 20px; border: 0px solid #ffff…" at bounding box center [575, 233] width 582 height 335
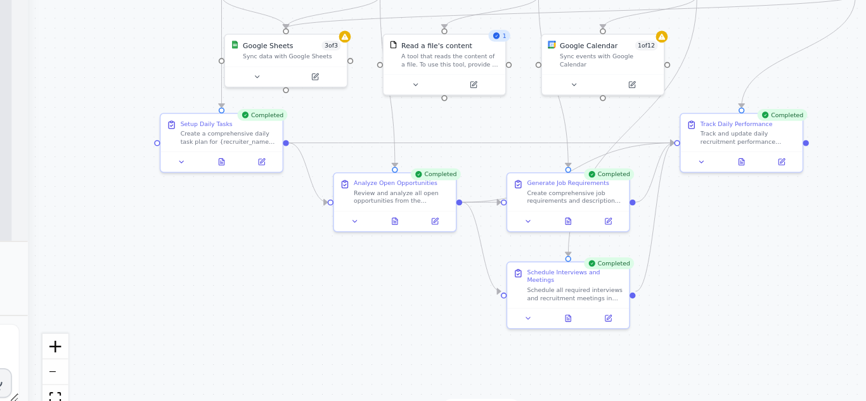
click at [719, 292] on div ".deletable-edge-delete-btn { width: 20px; height: 20px; border: 0px solid #ffff…" at bounding box center [575, 233] width 582 height 335
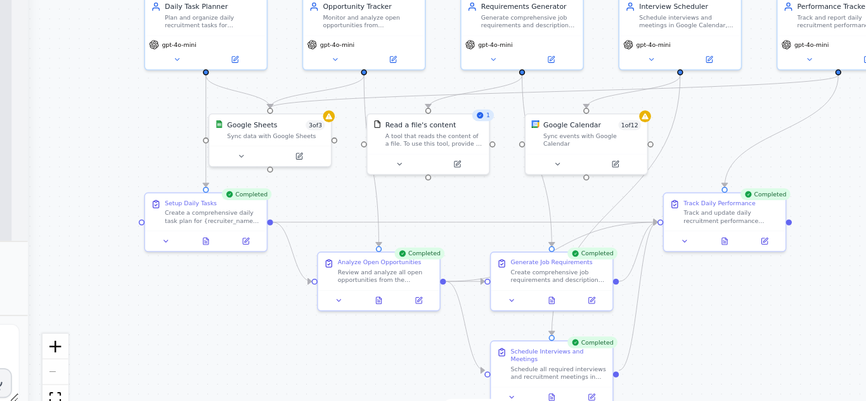
drag, startPoint x: 716, startPoint y: 280, endPoint x: 705, endPoint y: 331, distance: 51.8
click at [705, 331] on div ".deletable-edge-delete-btn { width: 20px; height: 20px; border: 0px solid #ffff…" at bounding box center [575, 233] width 582 height 335
